Goal: Task Accomplishment & Management: Use online tool/utility

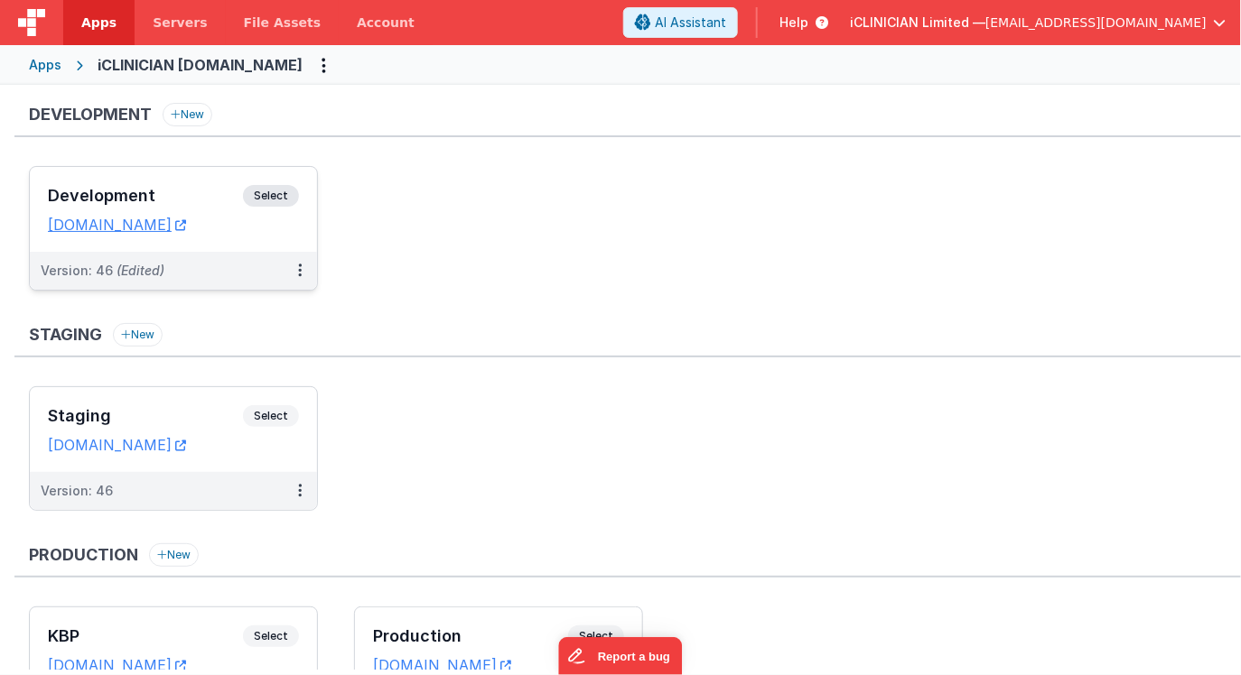
click at [209, 191] on h3 "Development" at bounding box center [145, 196] width 195 height 18
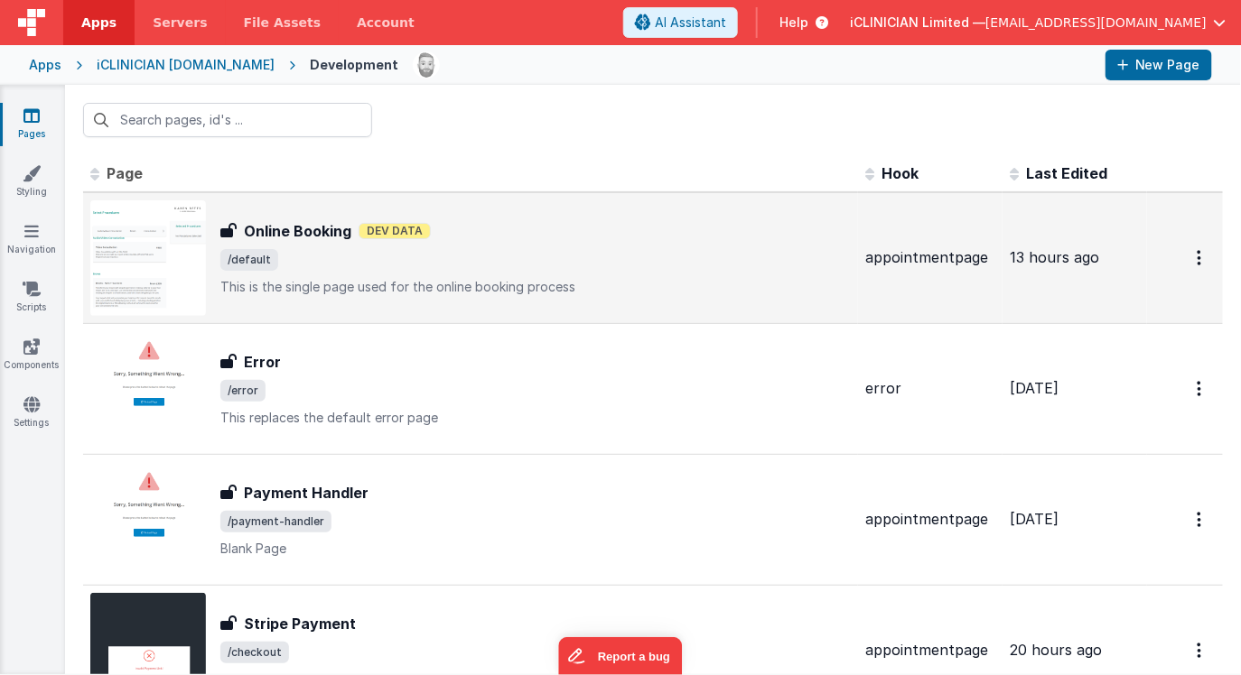
click at [619, 265] on span "/default" at bounding box center [535, 260] width 630 height 22
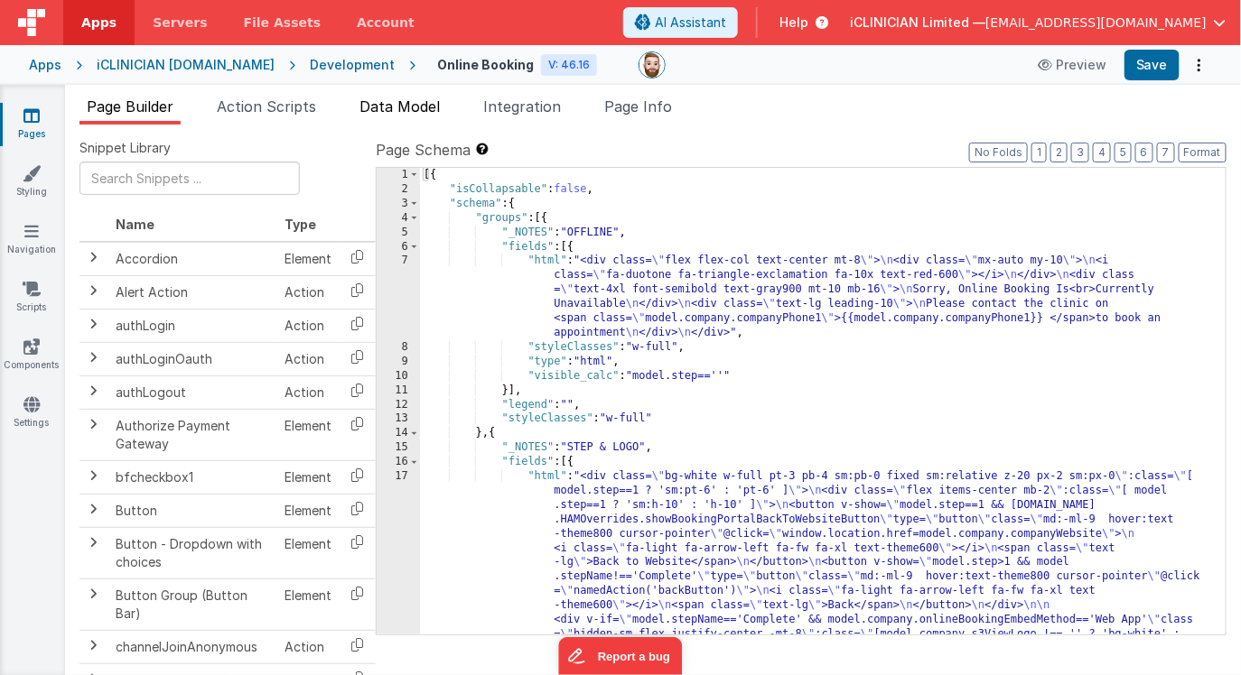
click at [415, 101] on span "Data Model" at bounding box center [399, 107] width 80 height 18
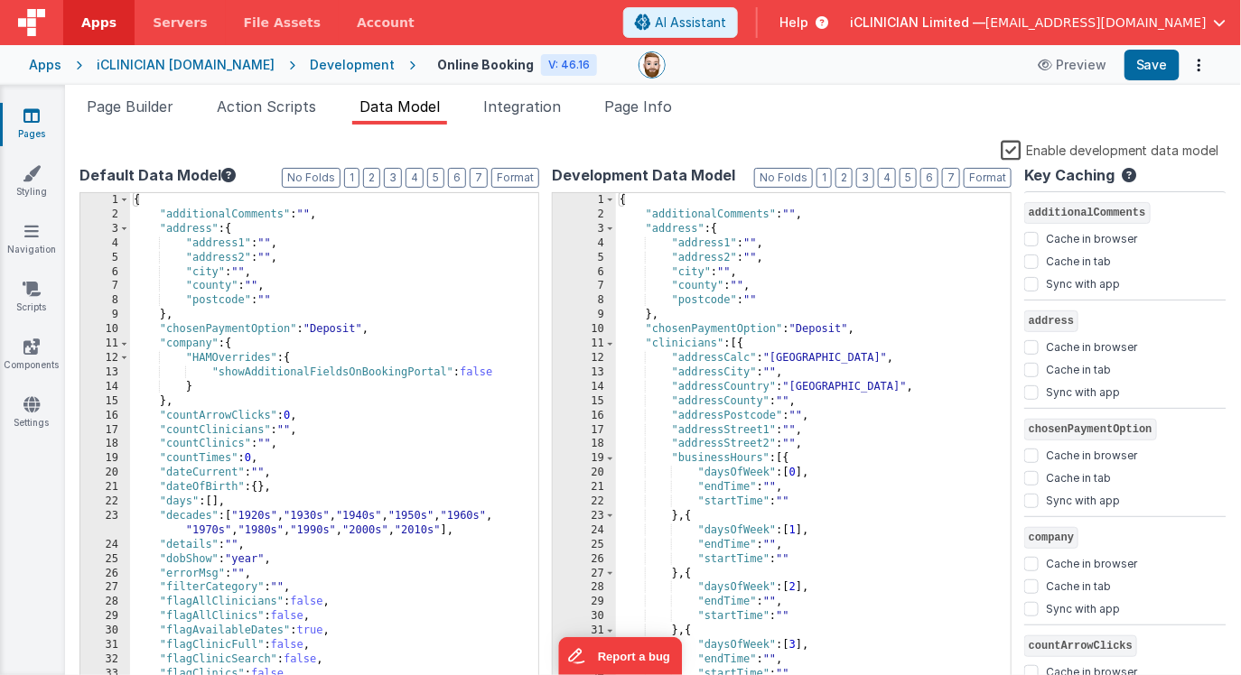
click at [1016, 147] on label "Enable development data model" at bounding box center [1109, 149] width 219 height 21
click at [0, 0] on input "Enable development data model" at bounding box center [0, 0] width 0 height 0
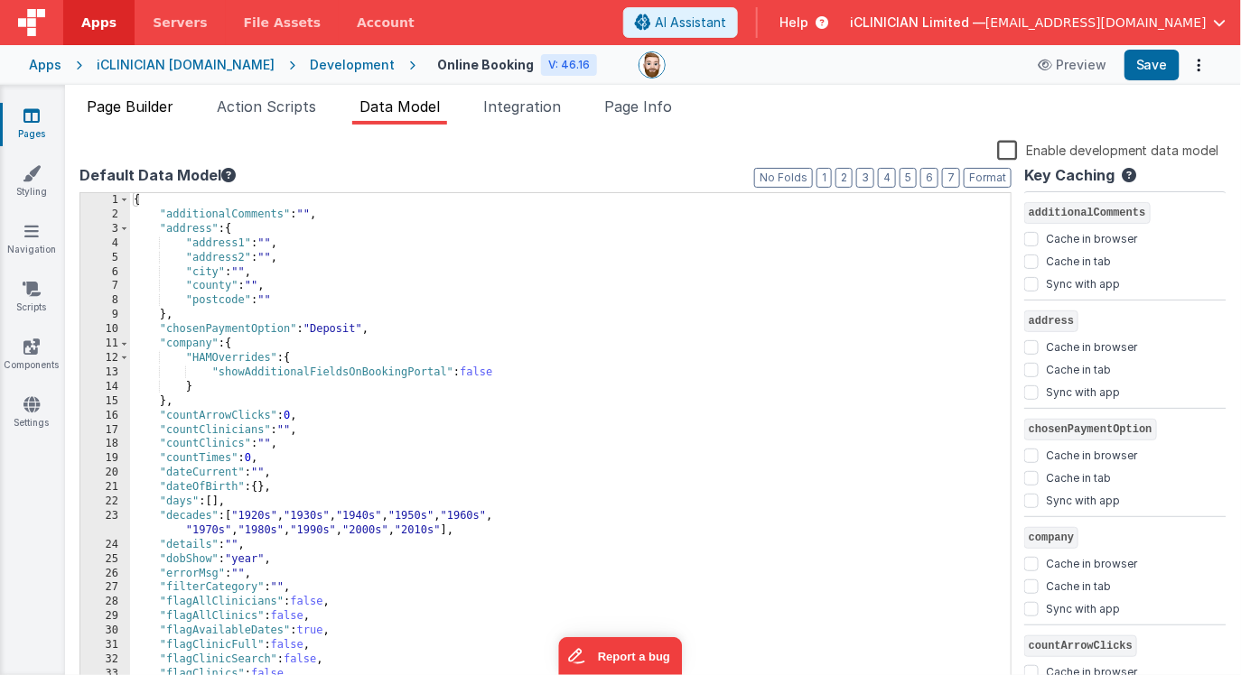
click at [158, 105] on span "Page Builder" at bounding box center [130, 107] width 87 height 18
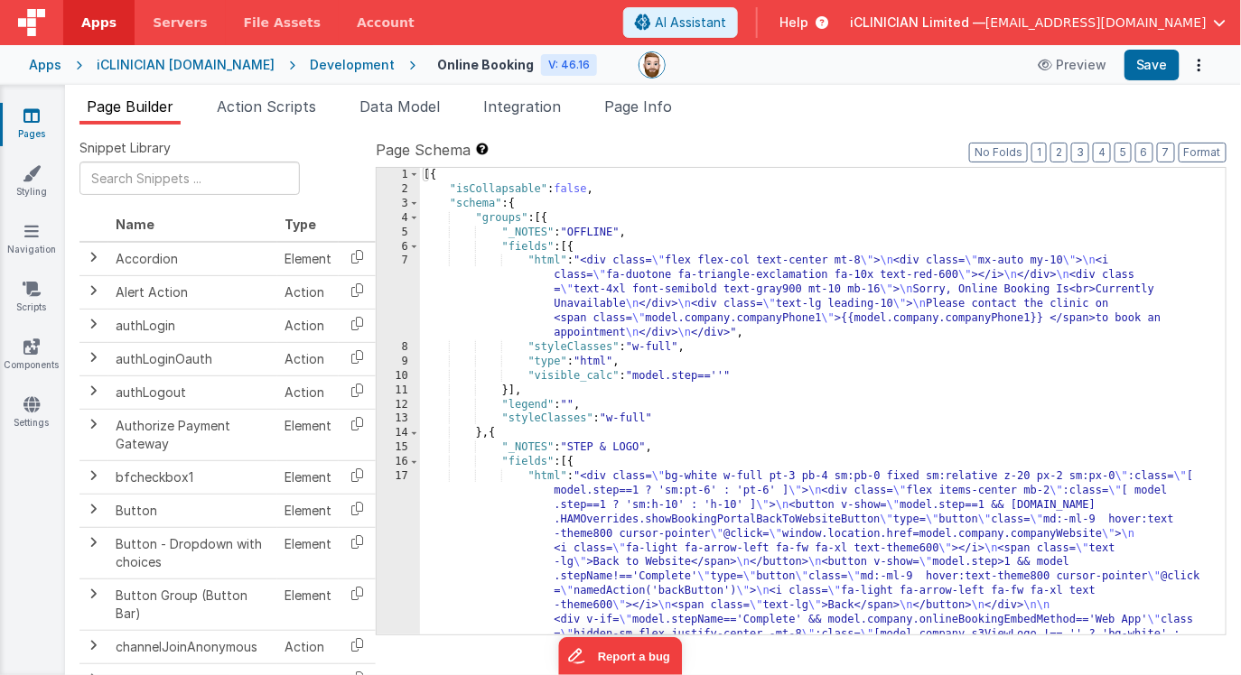
click at [843, 470] on div "[{ "isCollapsable" : false , "schema" : { "groups" : [{ "_NOTES" : "OFFLINE" , …" at bounding box center [823, 667] width 806 height 999
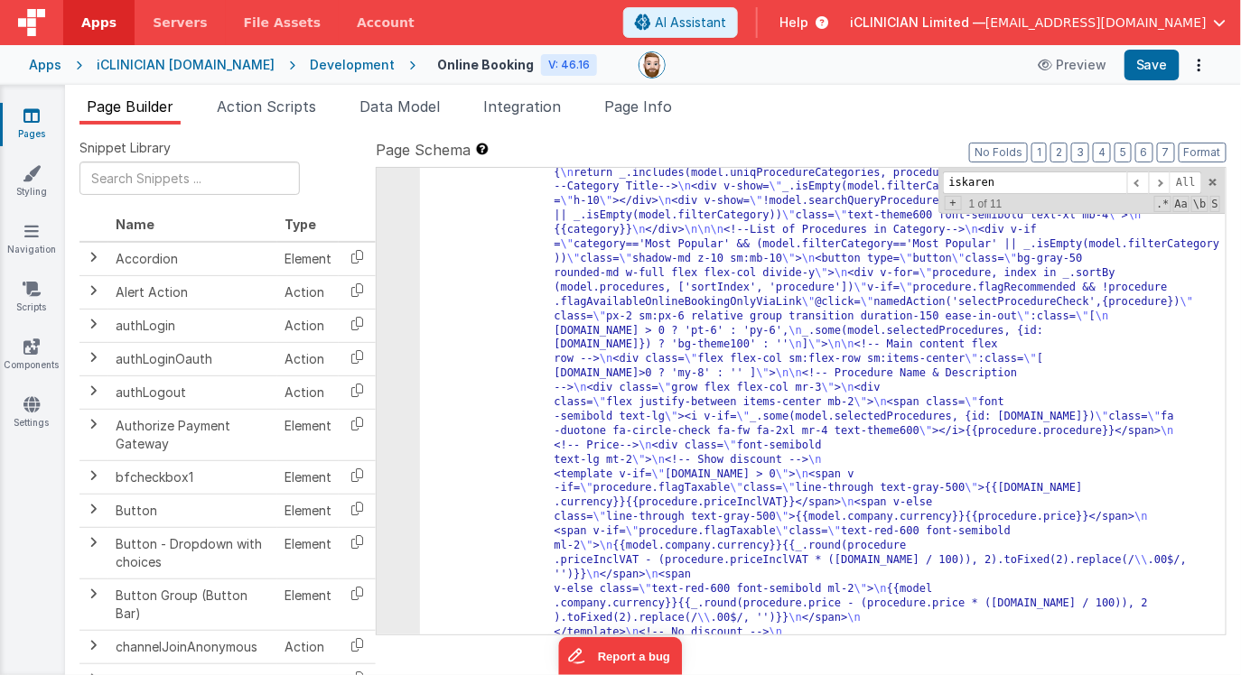
scroll to position [1352, 0]
type input "iskaren"
click at [1139, 181] on span at bounding box center [1138, 183] width 22 height 23
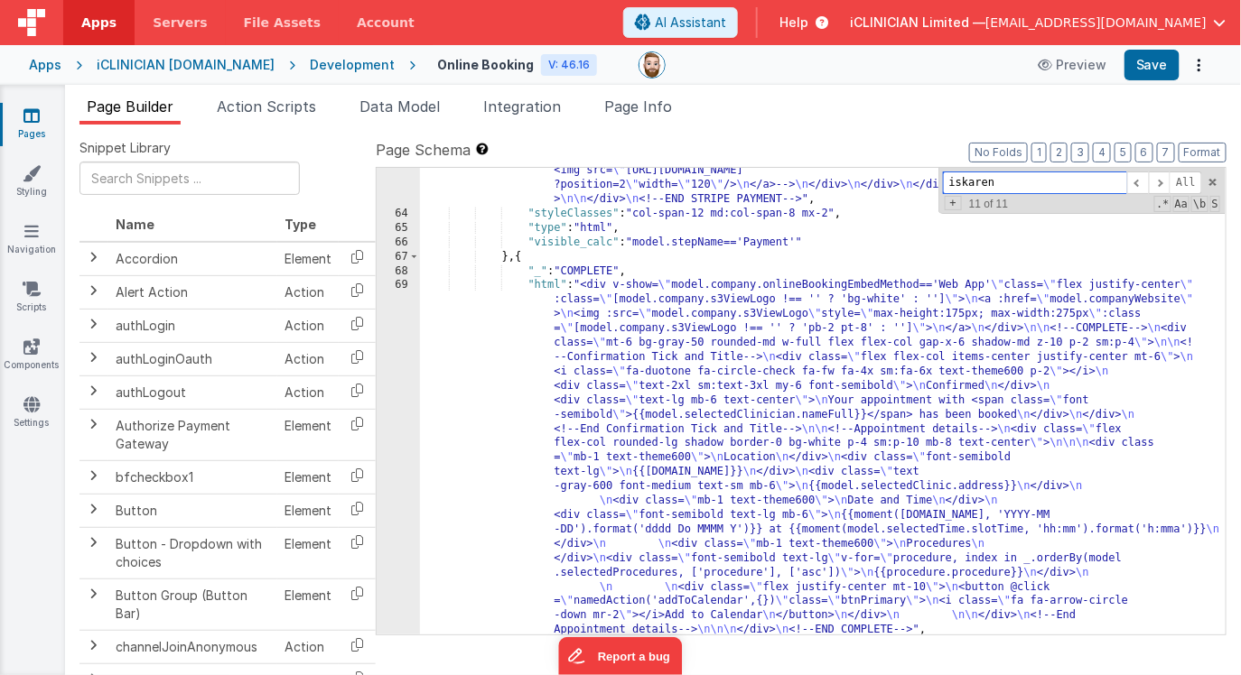
scroll to position [7747, 0]
click at [1133, 181] on span at bounding box center [1138, 183] width 22 height 23
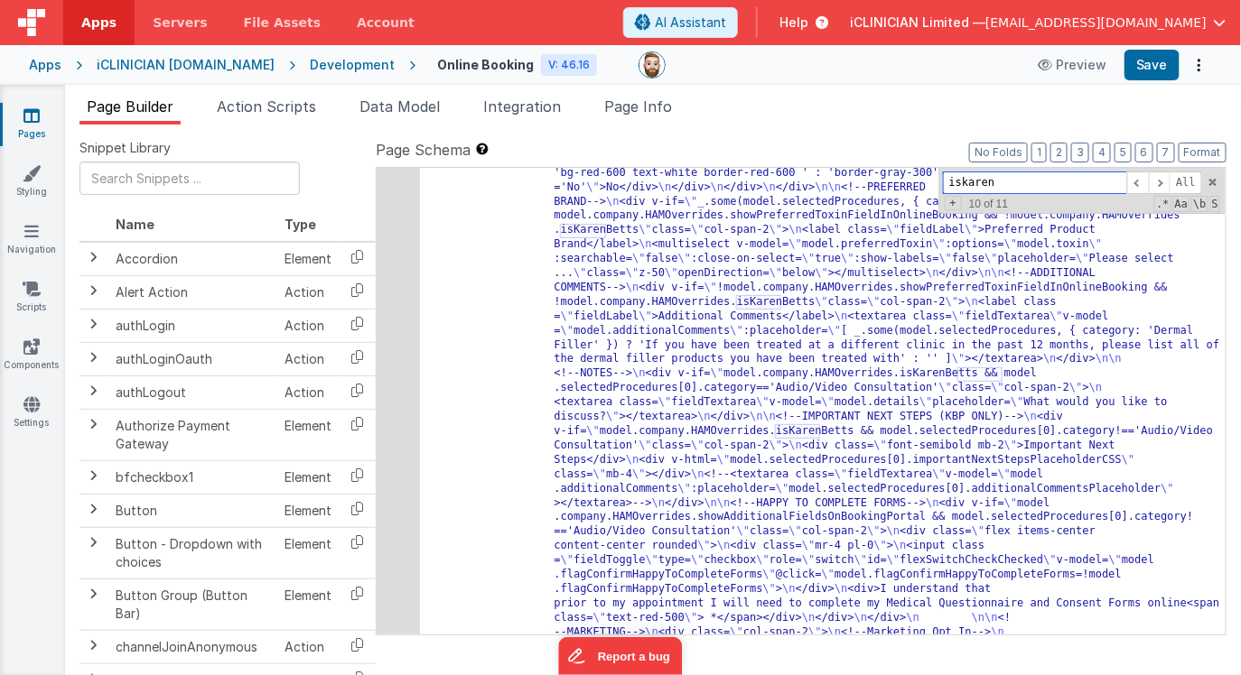
scroll to position [6286, 0]
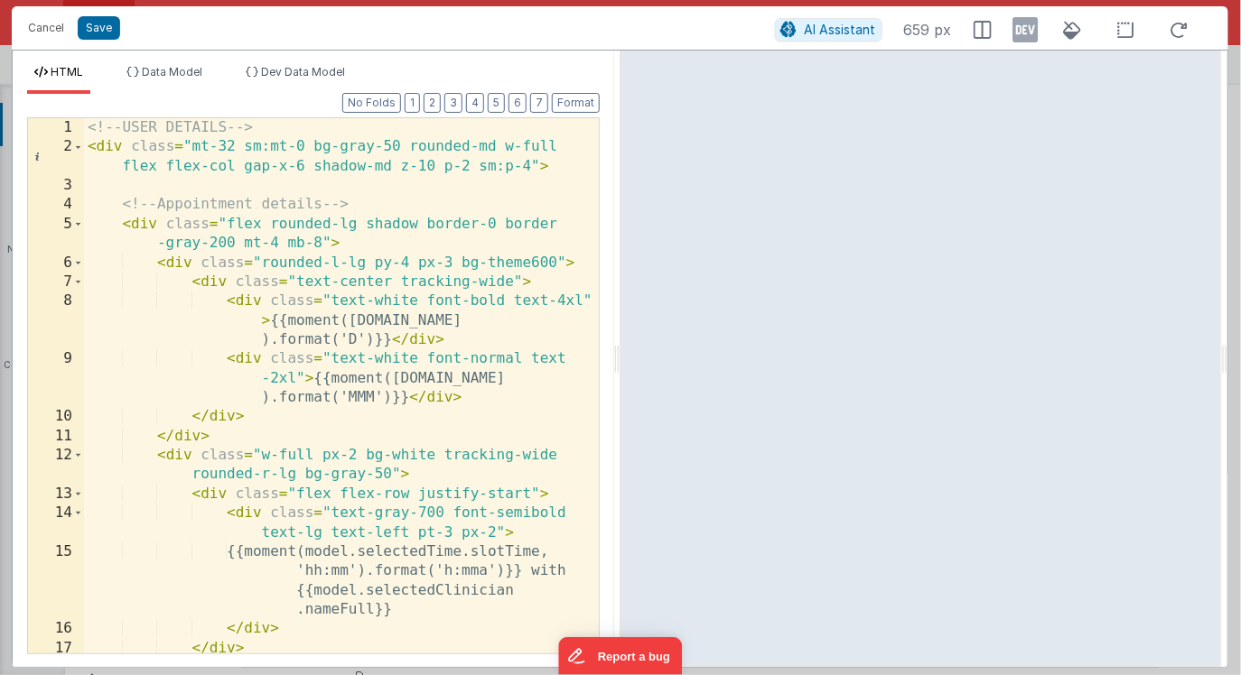
scroll to position [4, 0]
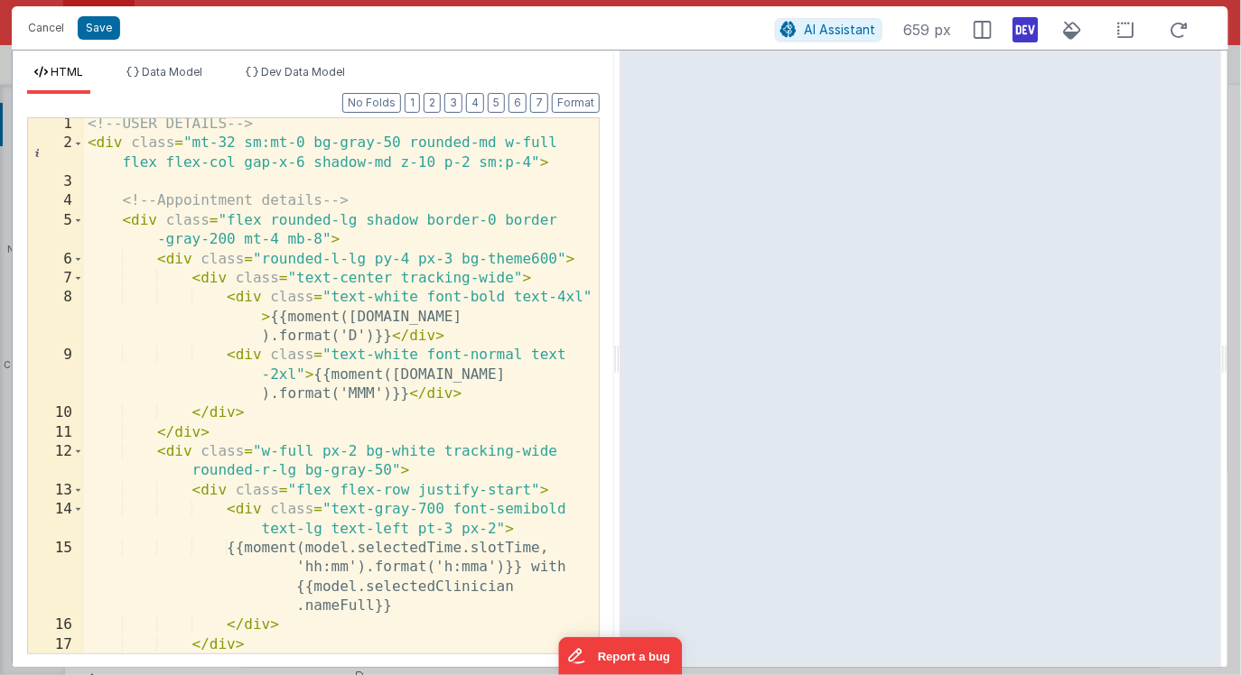
click at [1024, 33] on icon at bounding box center [1025, 29] width 25 height 29
click at [1022, 25] on icon at bounding box center [1025, 29] width 25 height 29
click at [481, 362] on div "<!-- USER DETAILS --> < div class = "mt-32 sm:mt-0 bg-gray-50 rounded-md w-full…" at bounding box center [342, 402] width 516 height 574
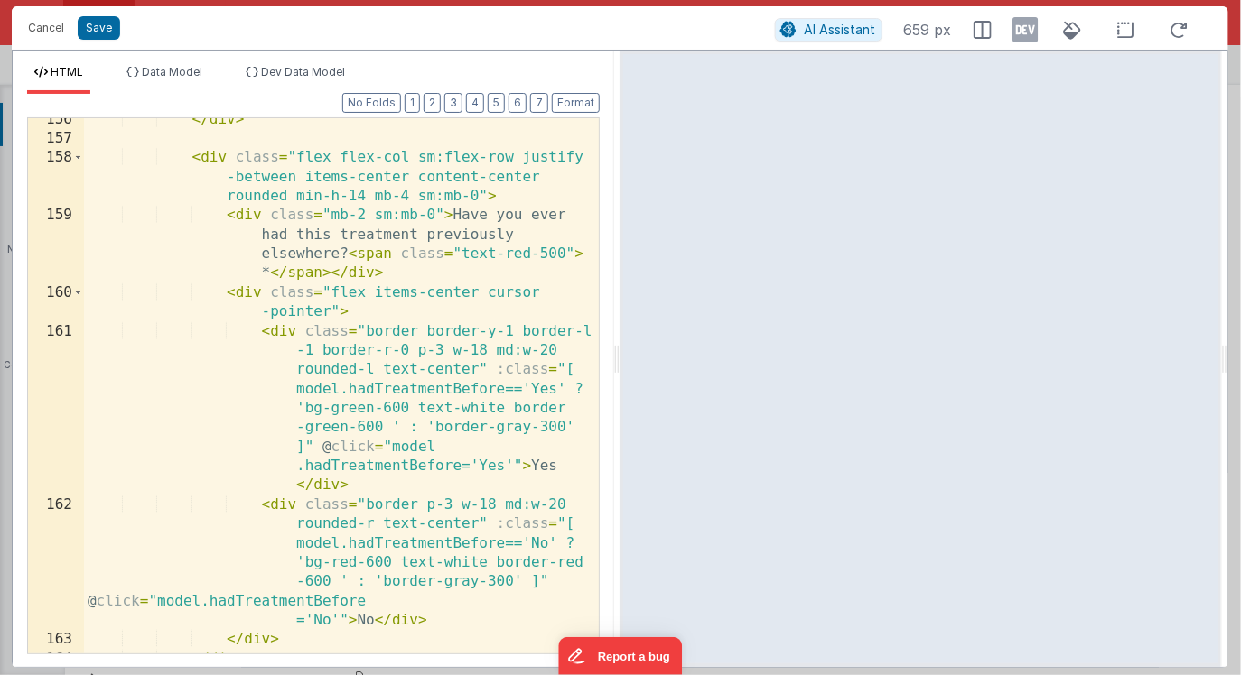
scroll to position [5828, 0]
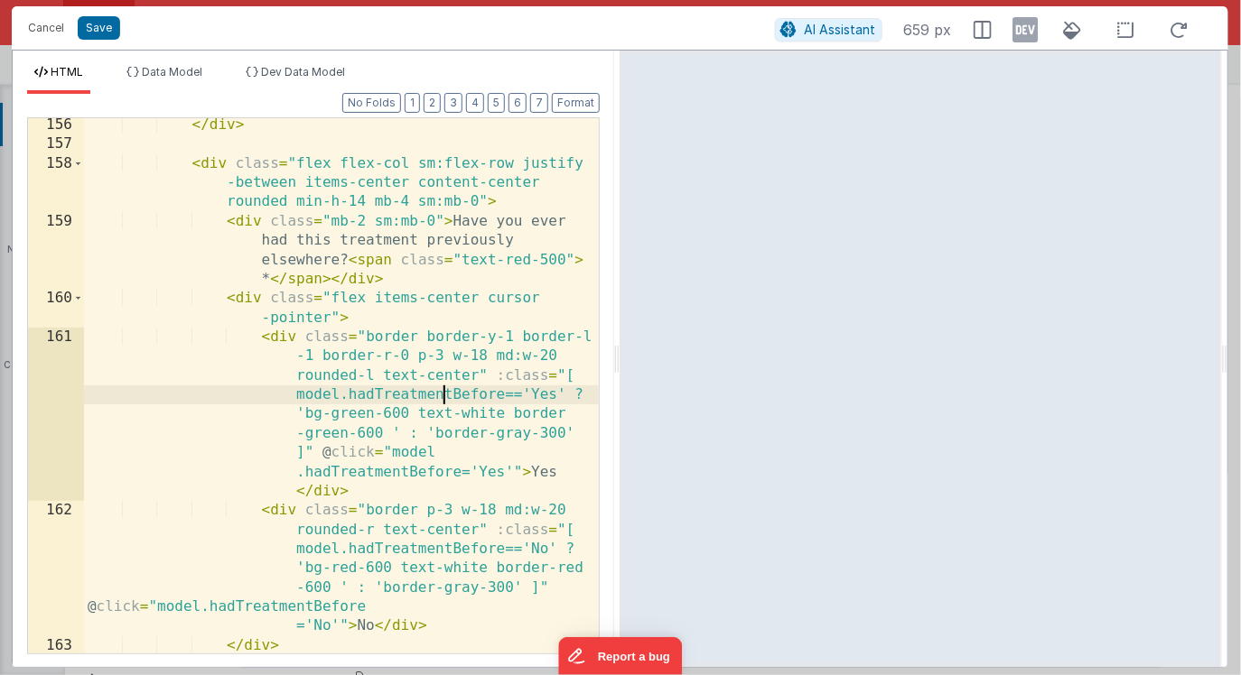
click at [443, 395] on div "</ div > < div class = "flex flex-col sm:flex-row justify -between items-center…" at bounding box center [342, 403] width 516 height 574
